Goal: Browse casually

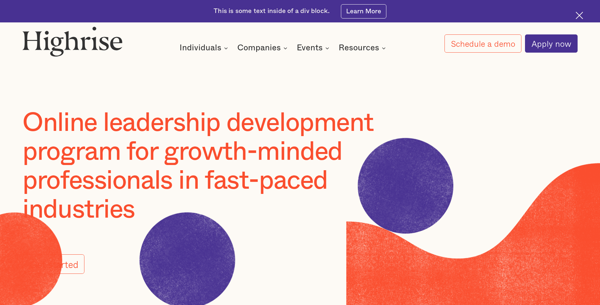
click at [84, 258] on image at bounding box center [14, 260] width 246 height 246
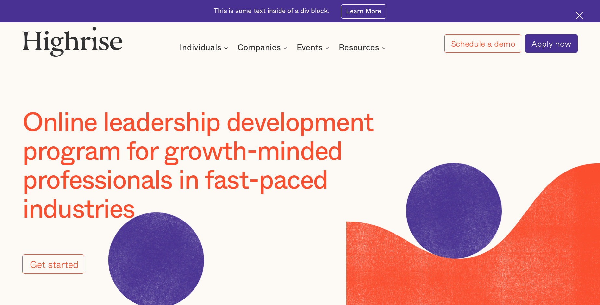
scroll to position [0, 36]
type input "[EMAIL_ADDRESS][DOMAIN_NAME]"
click at [180, 258] on image at bounding box center [156, 260] width 220 height 220
